Goal: Task Accomplishment & Management: Complete application form

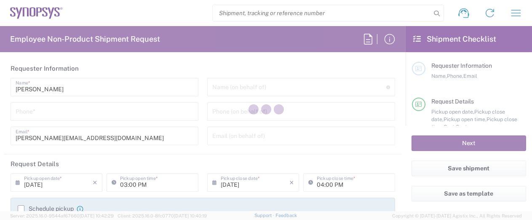
type input "Department"
type input "[GEOGRAPHIC_DATA]"
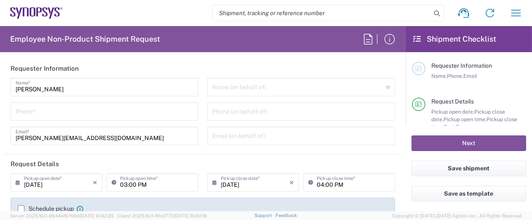
type input "US01, [GEOGRAPHIC_DATA]"
type input "Delivered at Place"
type input "[US_STATE]"
type input "[GEOGRAPHIC_DATA]"
type input "Hillsboro US03"
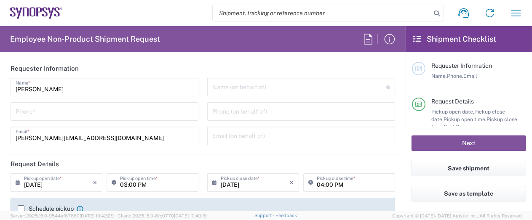
click at [117, 113] on input "tel" at bounding box center [105, 111] width 178 height 15
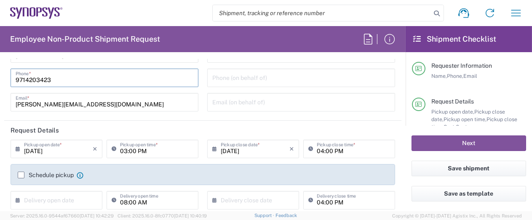
scroll to position [42, 0]
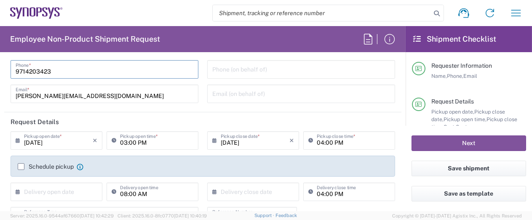
type input "9714203423"
click at [58, 139] on input "[DATE]" at bounding box center [58, 140] width 69 height 15
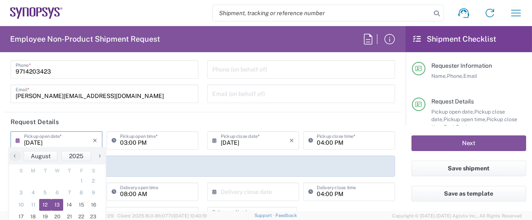
click at [56, 205] on span "13" at bounding box center [57, 205] width 12 height 12
type input "[DATE]"
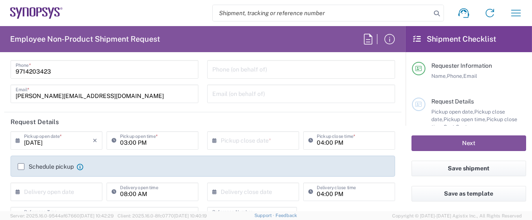
click at [238, 143] on input "text" at bounding box center [255, 140] width 69 height 15
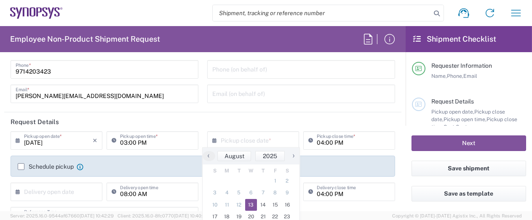
click at [251, 206] on span "13" at bounding box center [251, 205] width 12 height 12
type input "[DATE]"
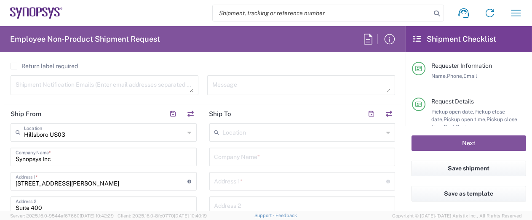
scroll to position [337, 0]
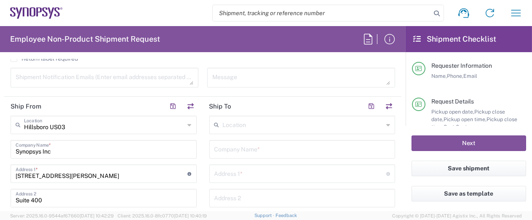
click at [245, 126] on input "text" at bounding box center [303, 124] width 161 height 15
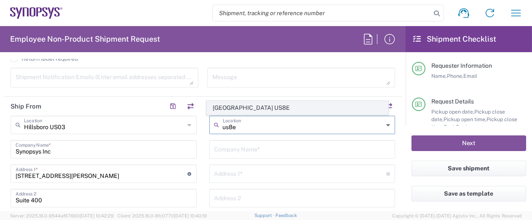
click at [250, 109] on span "[GEOGRAPHIC_DATA] US8E" at bounding box center [297, 107] width 181 height 13
type input "[GEOGRAPHIC_DATA] US8E"
type input "Synopsys Inc"
type input "[STREET_ADDRESS]"
type input "Suite 200"
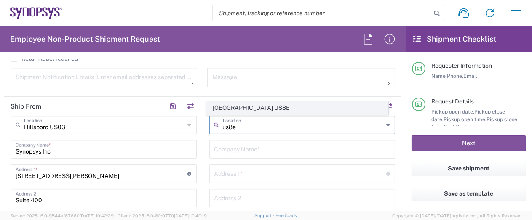
type input "[GEOGRAPHIC_DATA]"
type input "[US_STATE]"
type input "98103"
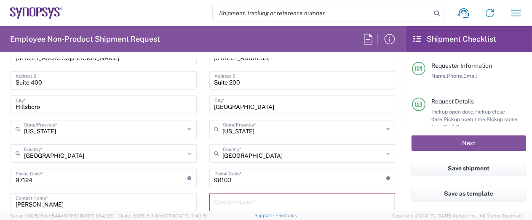
scroll to position [463, 0]
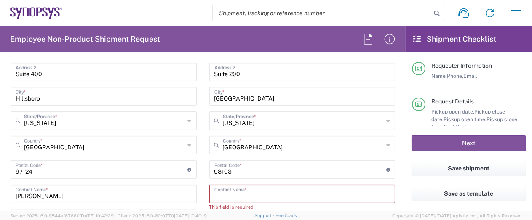
click at [244, 193] on input "text" at bounding box center [302, 193] width 176 height 15
click at [247, 194] on input "Haven" at bounding box center [302, 193] width 176 height 15
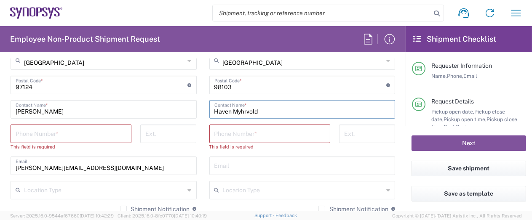
scroll to position [589, 0]
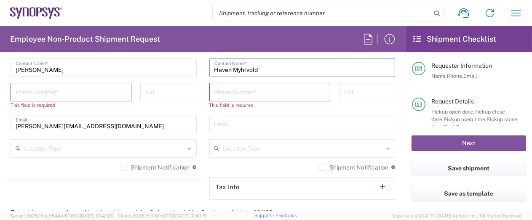
type input "Haven Myhrvold"
click at [93, 89] on input "tel" at bounding box center [71, 91] width 111 height 15
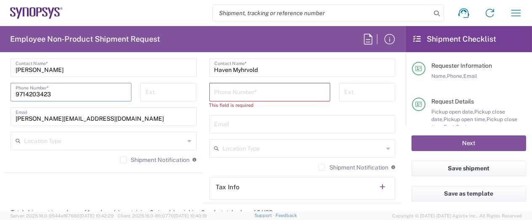
type input "9714203423"
click at [237, 92] on input "tel" at bounding box center [269, 91] width 111 height 15
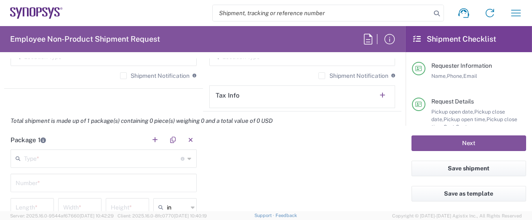
scroll to position [716, 0]
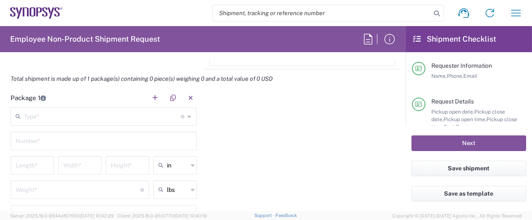
type input "9714203423"
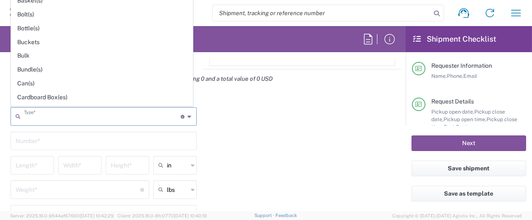
click at [99, 117] on input "text" at bounding box center [102, 116] width 157 height 15
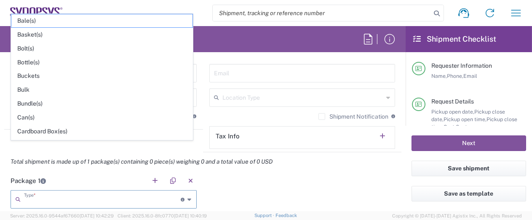
scroll to position [631, 0]
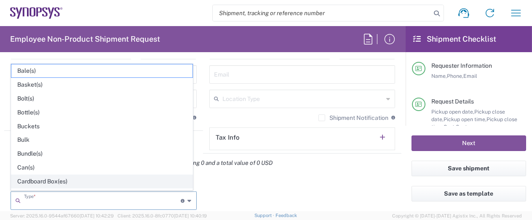
click at [67, 179] on span "Cardboard Box(es)" at bounding box center [101, 181] width 181 height 13
type input "Cardboard Box(es)"
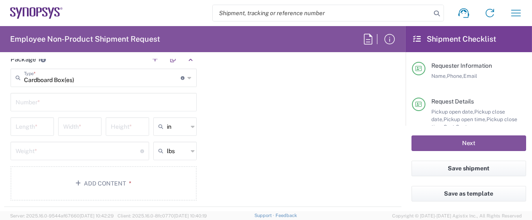
scroll to position [758, 0]
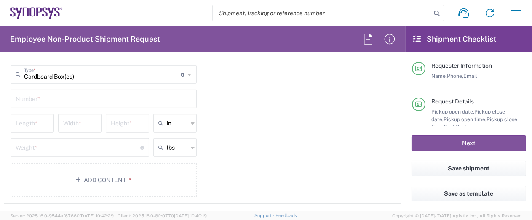
click at [70, 102] on input "text" at bounding box center [104, 98] width 176 height 15
type input "1"
click at [41, 120] on input "number" at bounding box center [32, 122] width 33 height 15
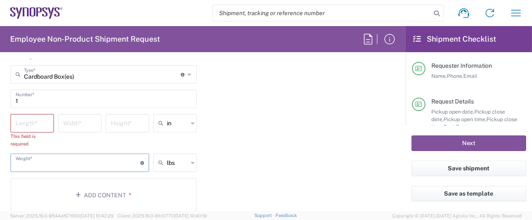
click at [109, 152] on main "Cardboard Box(es) Type * Material used to package goods Bale(s) Basket(s) Bolt(…" at bounding box center [103, 140] width 199 height 150
type input "12"
click at [40, 122] on input "number" at bounding box center [32, 122] width 33 height 15
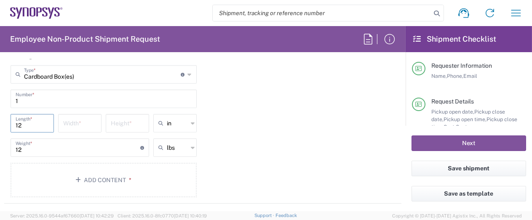
type input "12"
click at [85, 123] on input "number" at bounding box center [79, 122] width 33 height 15
type input "6"
click at [117, 122] on input "number" at bounding box center [127, 122] width 33 height 15
type input "6"
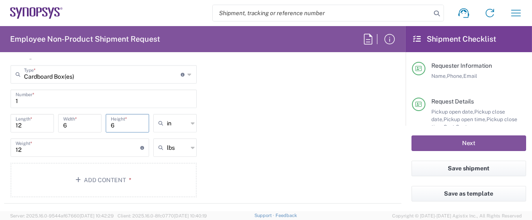
click at [274, 129] on div "Package 1 Cardboard Box(es) Type * Material used to package goods Bale(s) Baske…" at bounding box center [202, 124] width 397 height 157
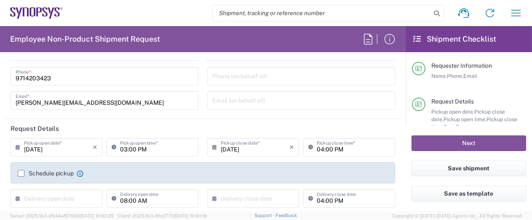
scroll to position [42, 0]
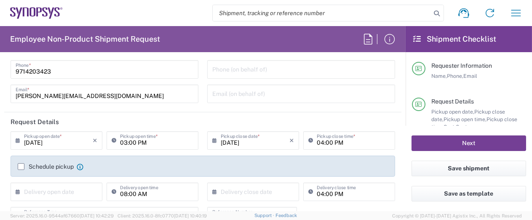
click at [439, 146] on button "Next" at bounding box center [468, 144] width 115 height 16
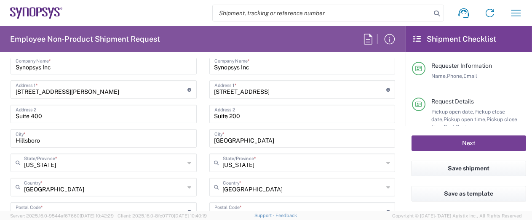
scroll to position [589, 0]
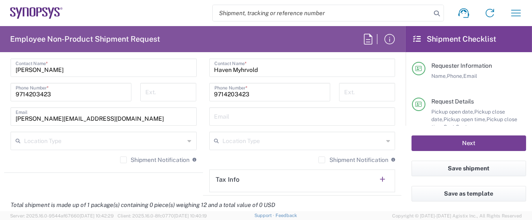
click at [473, 145] on button "Next" at bounding box center [468, 144] width 115 height 16
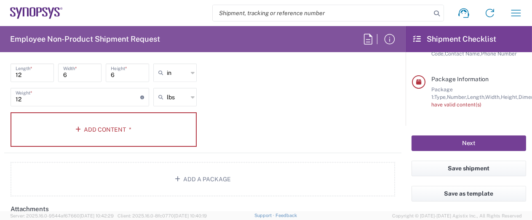
scroll to position [800, 0]
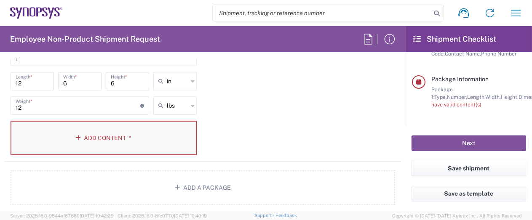
click at [146, 133] on button "Add Content *" at bounding box center [104, 138] width 186 height 35
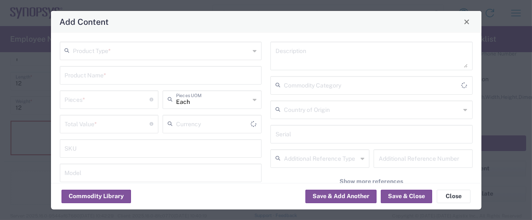
type input "US Dollar"
click at [214, 52] on input "text" at bounding box center [161, 50] width 177 height 15
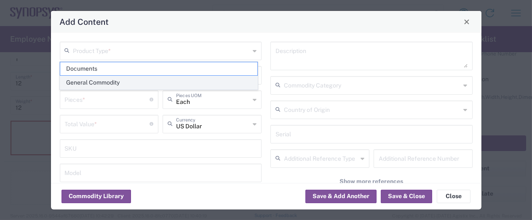
click at [119, 82] on span "General Commodity" at bounding box center [158, 82] width 197 height 13
type input "General Commodity"
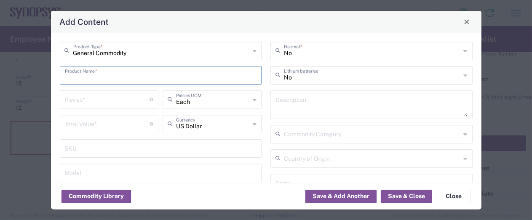
click at [122, 74] on input "text" at bounding box center [161, 74] width 192 height 15
type input "Mr. Clean"
click at [125, 96] on input "number" at bounding box center [107, 99] width 85 height 15
type input "1"
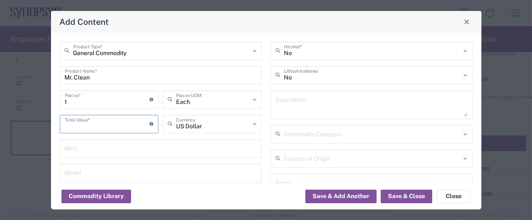
click at [112, 123] on input "number" at bounding box center [107, 123] width 85 height 15
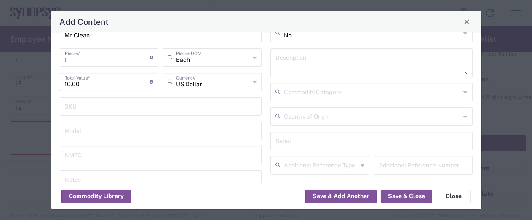
scroll to position [85, 0]
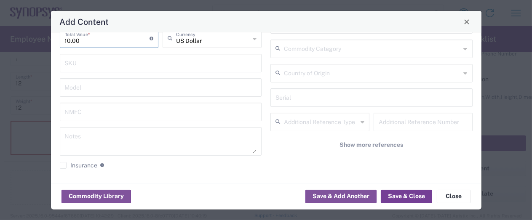
type input "10.00"
click at [400, 197] on button "Save & Close" at bounding box center [406, 196] width 51 height 13
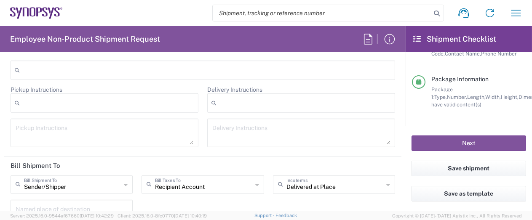
scroll to position [1163, 0]
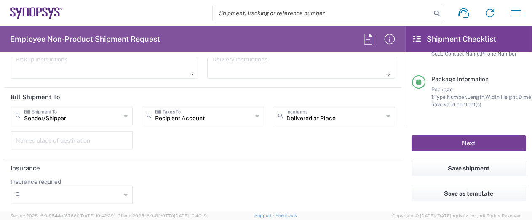
click at [430, 150] on button "Next" at bounding box center [468, 144] width 115 height 16
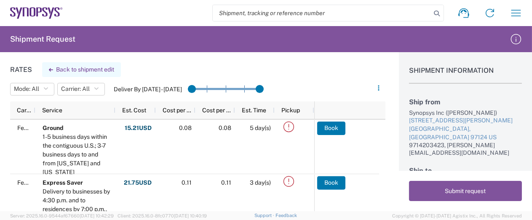
click at [88, 68] on button "Back to shipment edit" at bounding box center [81, 69] width 79 height 15
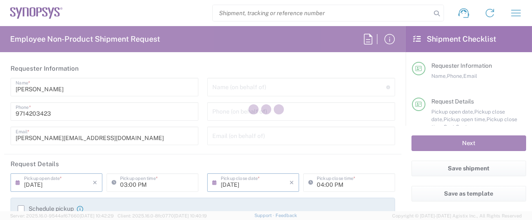
type input "[US_STATE]"
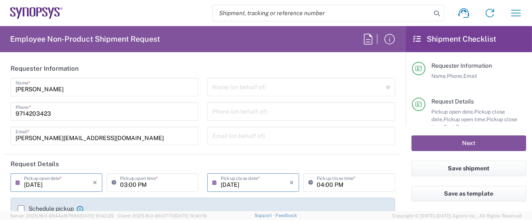
type input "Cardboard Box(es)"
type input "US01, [GEOGRAPHIC_DATA]"
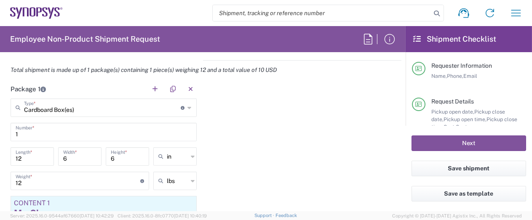
scroll to position [758, 0]
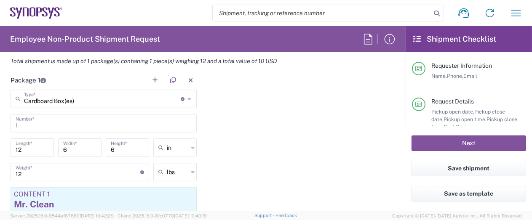
click at [49, 170] on input "12" at bounding box center [78, 171] width 125 height 15
type input "1.0"
click at [247, 175] on div "Package 1 Cardboard Box(es) Type * Material used to package goods Cardboard Box…" at bounding box center [202, 174] width 397 height 207
click at [447, 145] on button "Next" at bounding box center [468, 144] width 115 height 16
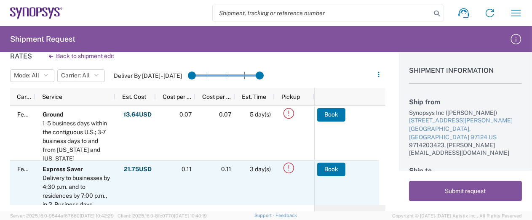
click at [288, 168] on icon at bounding box center [289, 168] width 14 height 14
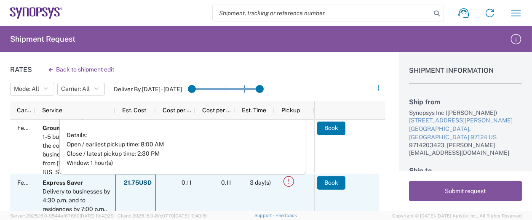
click at [154, 199] on div "21.75 USD Fuel: 3.55 USD Total: 21.75 USD" at bounding box center [135, 201] width 40 height 54
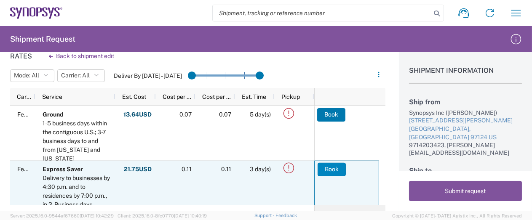
click at [330, 170] on button "Book" at bounding box center [331, 168] width 28 height 13
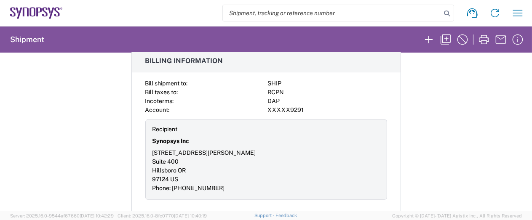
scroll to position [1096, 0]
